Goal: Navigation & Orientation: Find specific page/section

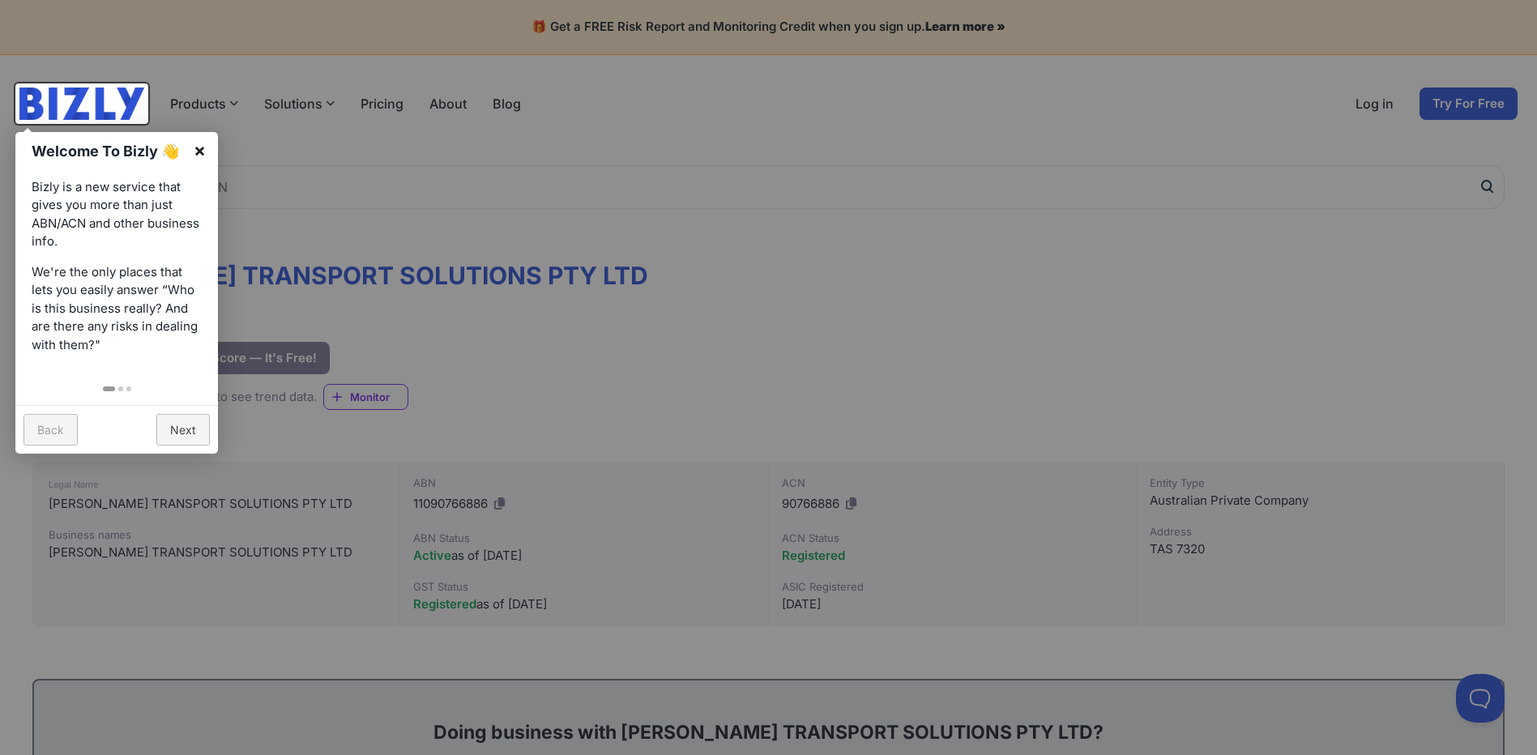
click at [198, 148] on link "×" at bounding box center [200, 150] width 36 height 36
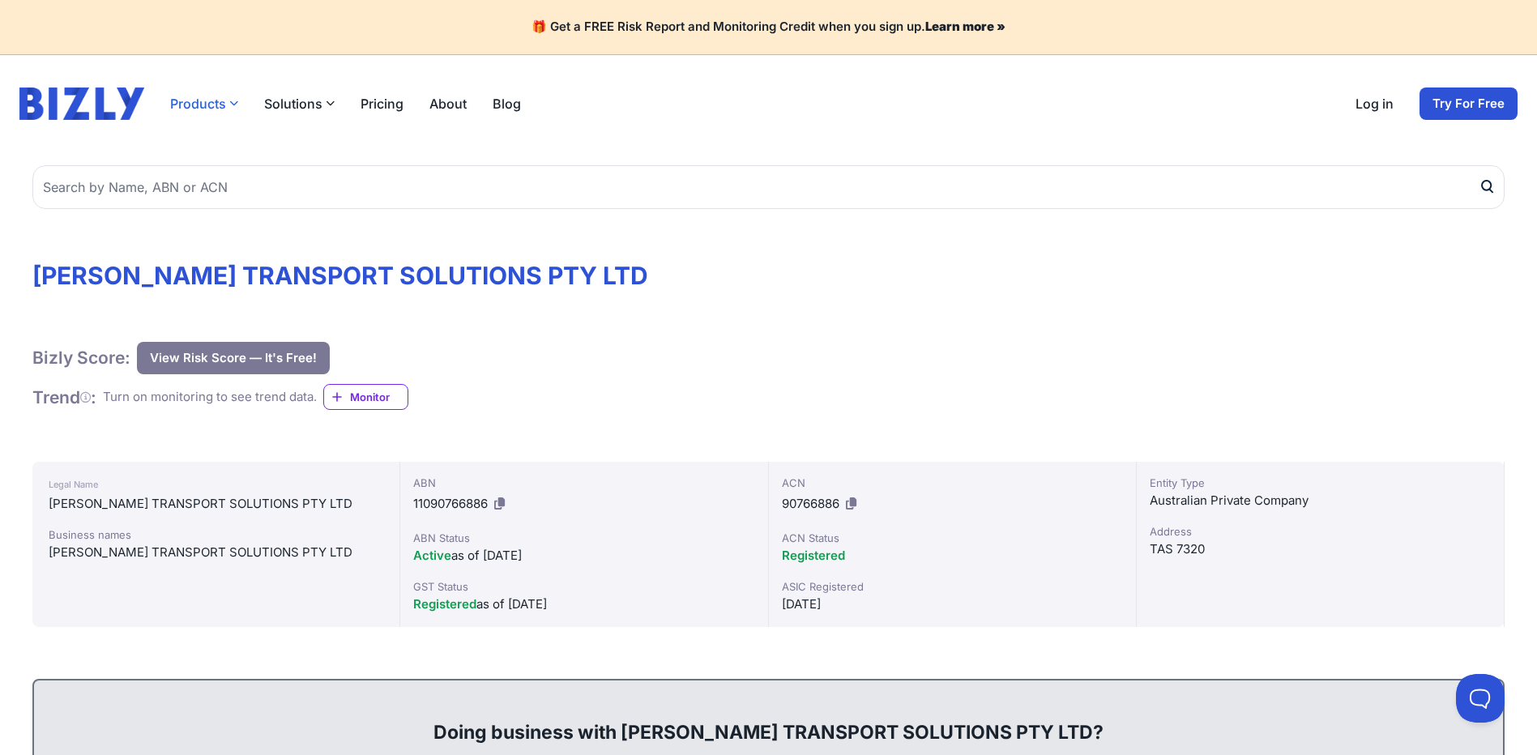
click at [226, 101] on button "Products" at bounding box center [204, 103] width 68 height 19
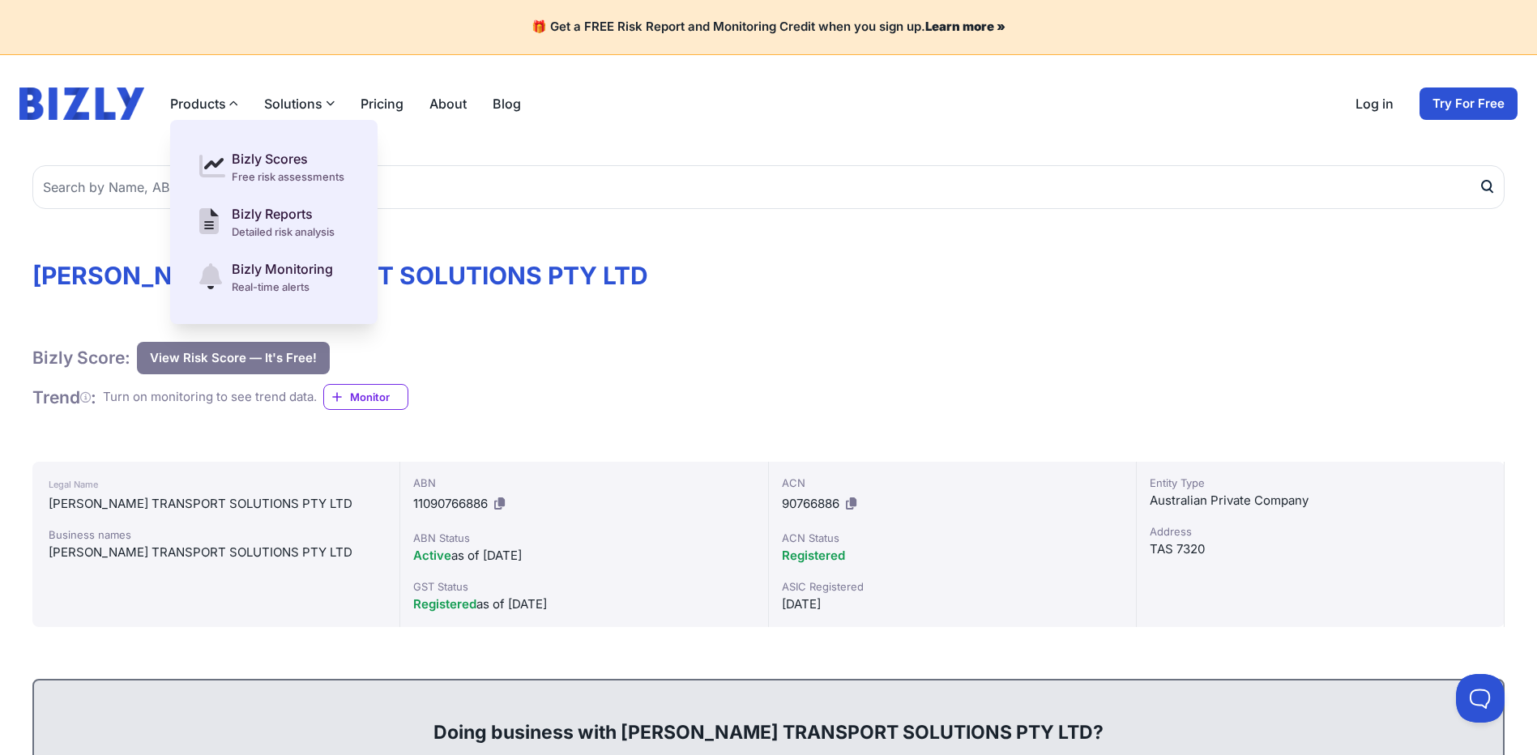
click at [302, 107] on button "Solutions" at bounding box center [299, 103] width 71 height 19
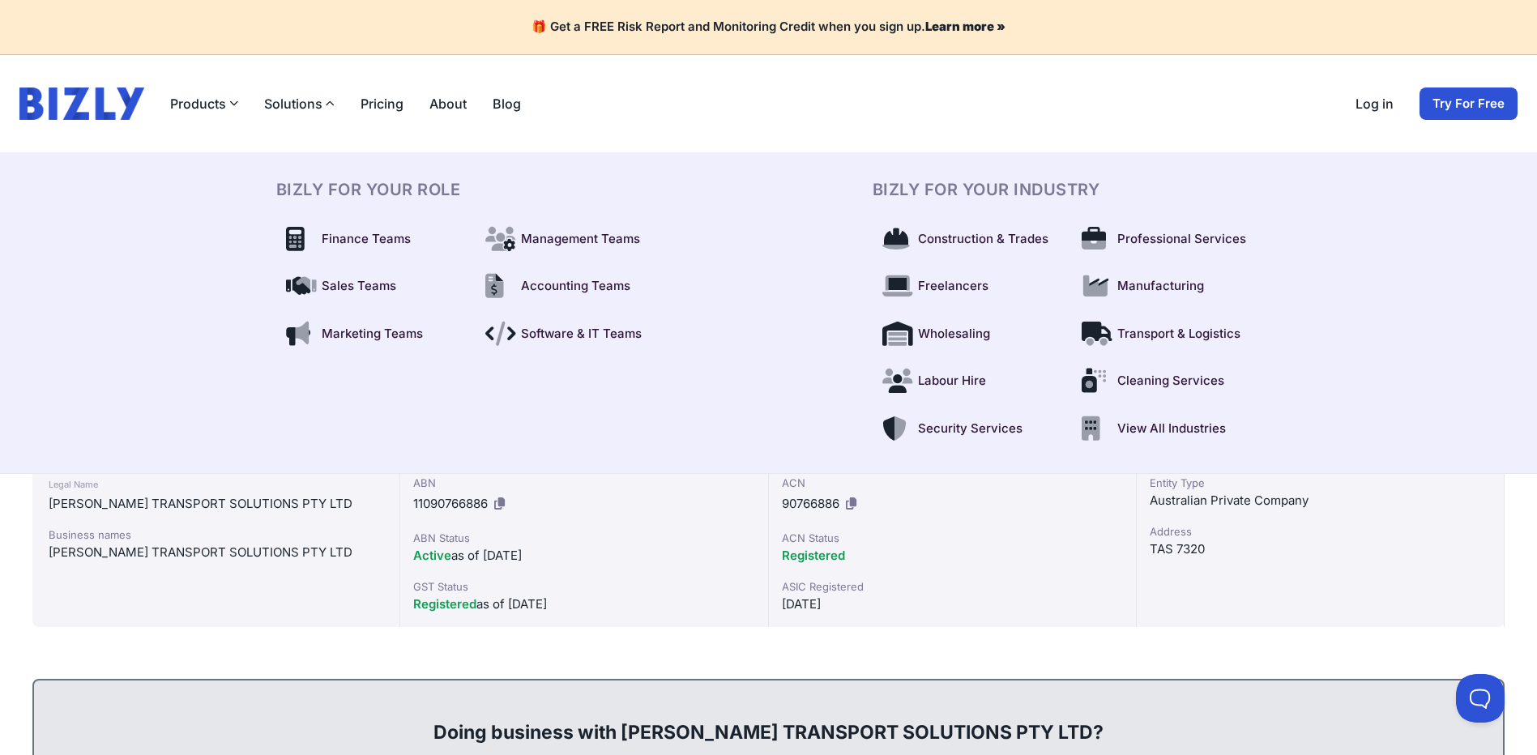
click at [387, 107] on link "Pricing" at bounding box center [382, 103] width 43 height 19
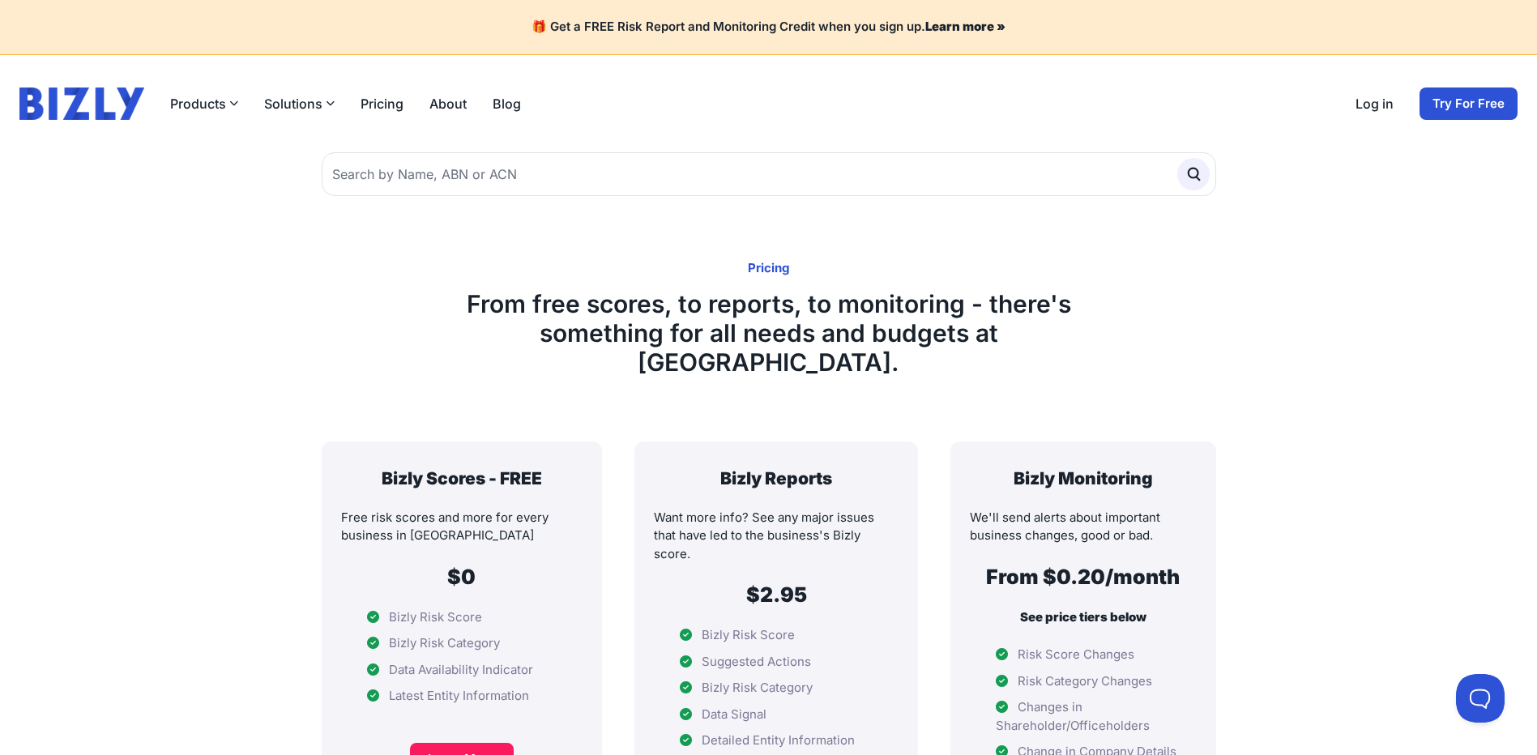
click at [434, 105] on link "About" at bounding box center [448, 103] width 37 height 19
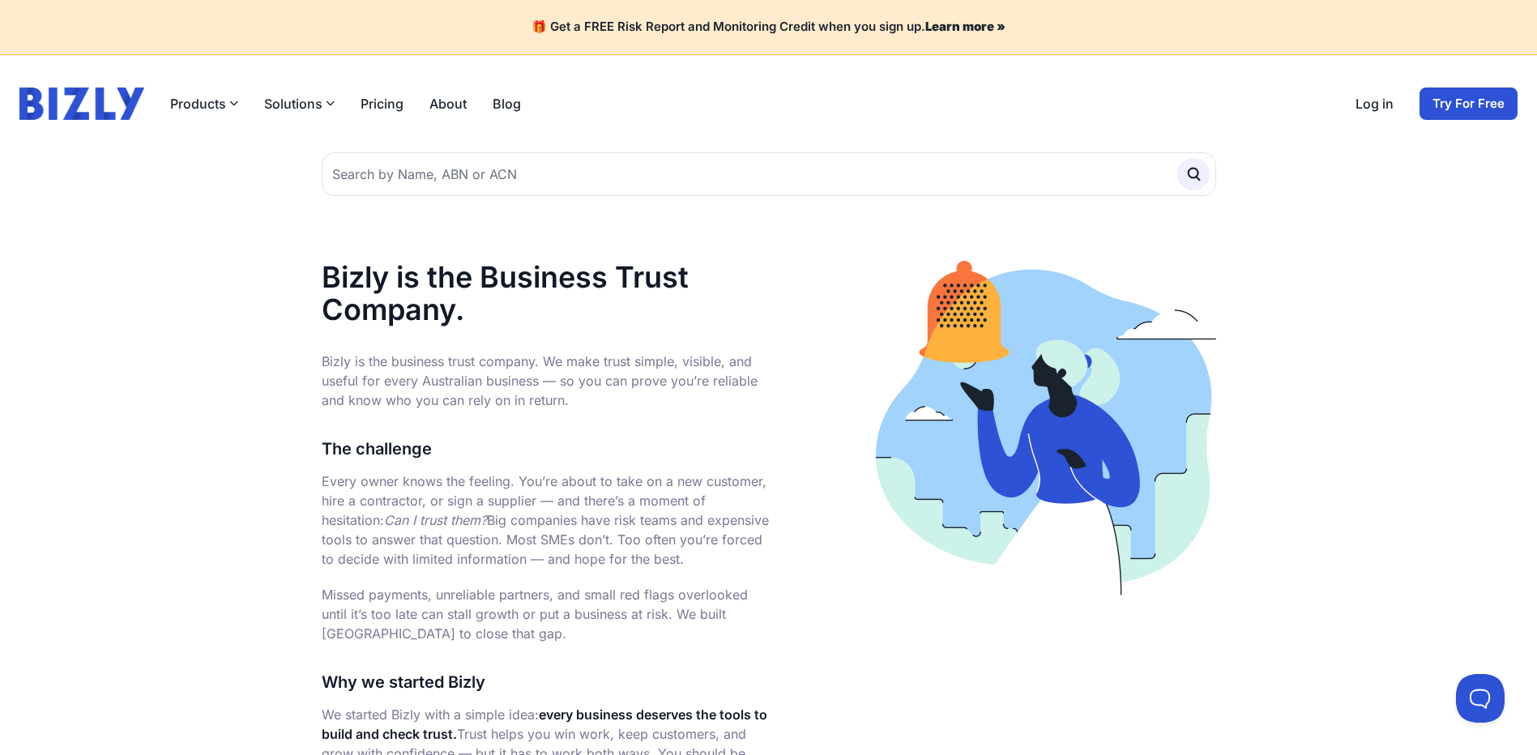
click at [495, 104] on link "Blog" at bounding box center [507, 103] width 28 height 19
